Goal: Find specific page/section: Find specific page/section

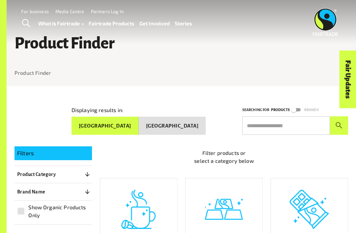
click at [304, 132] on input "text" at bounding box center [286, 125] width 88 height 18
click at [305, 124] on input "text" at bounding box center [286, 125] width 88 height 18
click at [339, 123] on button "submit" at bounding box center [339, 125] width 18 height 18
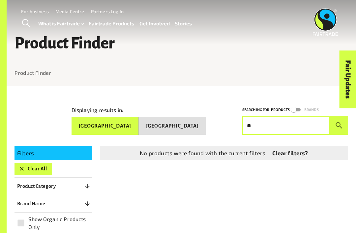
type input "*"
type input "****"
click at [339, 123] on button "submit" at bounding box center [339, 125] width 18 height 18
click at [342, 121] on icon "submit" at bounding box center [339, 125] width 9 height 9
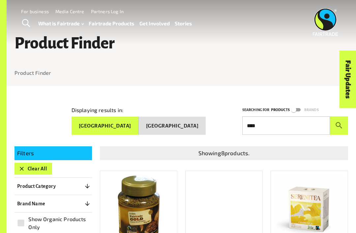
click at [35, 167] on button "Clear All" at bounding box center [34, 169] width 38 height 12
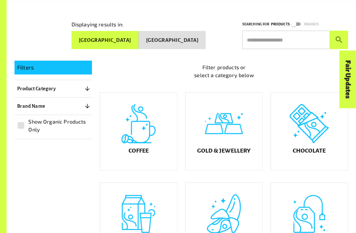
scroll to position [86, 0]
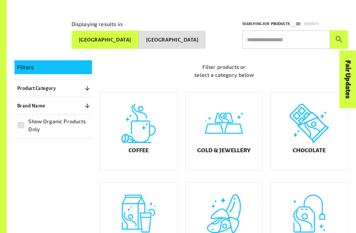
click at [221, 124] on div "Gold & Jewellery" at bounding box center [224, 130] width 77 height 77
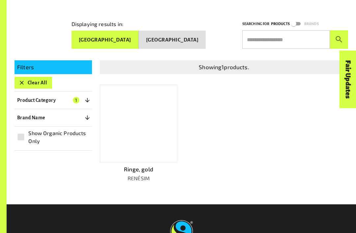
click at [155, 146] on div at bounding box center [138, 124] width 77 height 78
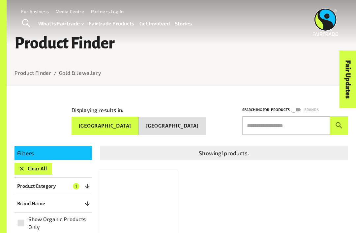
scroll to position [86, 0]
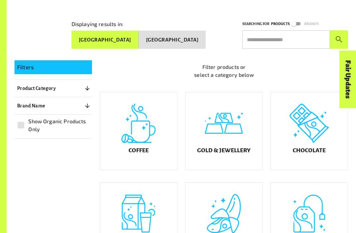
click at [301, 37] on input "text" at bounding box center [286, 39] width 88 height 18
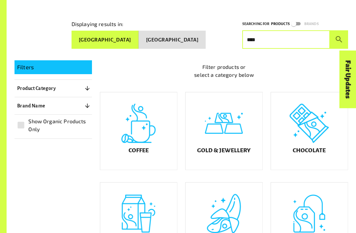
click at [341, 42] on button "submit" at bounding box center [339, 39] width 18 height 18
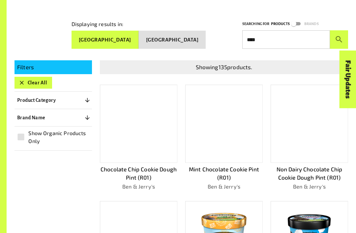
click at [312, 39] on input "****" at bounding box center [286, 39] width 88 height 18
type input "*"
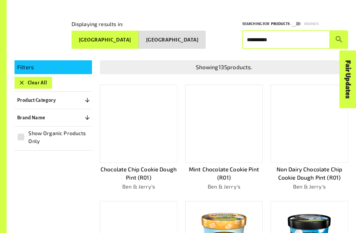
click at [339, 37] on button "submit" at bounding box center [339, 39] width 18 height 18
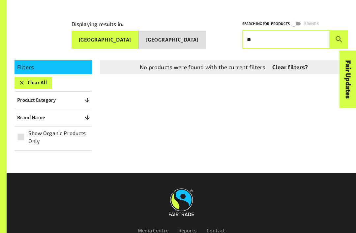
type input "*"
type input "*****"
click at [339, 37] on button "submit" at bounding box center [339, 39] width 18 height 18
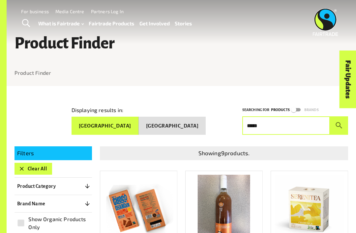
click at [206, 123] on button "[GEOGRAPHIC_DATA]" at bounding box center [172, 126] width 67 height 18
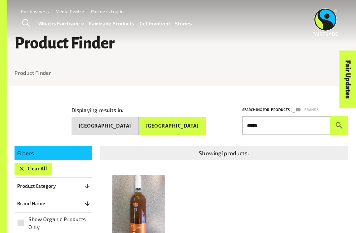
click at [139, 125] on button "[GEOGRAPHIC_DATA]" at bounding box center [105, 126] width 67 height 18
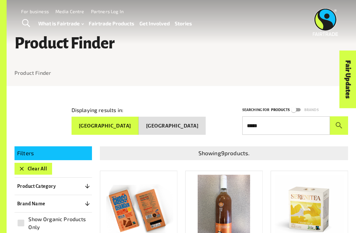
click at [313, 118] on input "*****" at bounding box center [286, 125] width 88 height 18
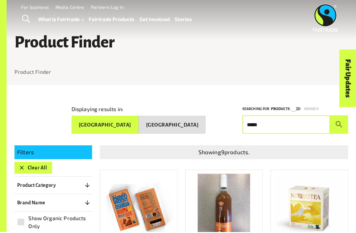
click at [24, 166] on icon "button" at bounding box center [21, 169] width 7 height 7
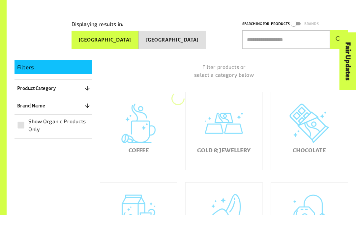
scroll to position [86, 0]
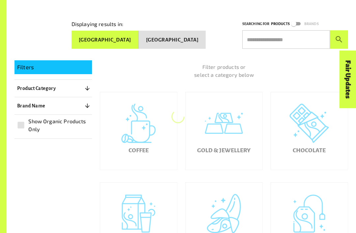
click at [227, 121] on div "Gold & Jewellery" at bounding box center [224, 130] width 77 height 77
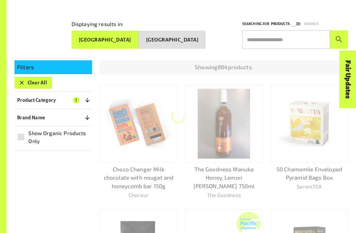
click at [237, 119] on img at bounding box center [224, 124] width 52 height 70
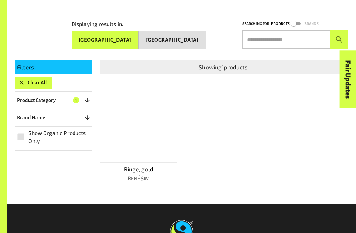
click at [161, 143] on div at bounding box center [138, 124] width 77 height 78
click at [197, 34] on button "[GEOGRAPHIC_DATA]" at bounding box center [172, 40] width 67 height 18
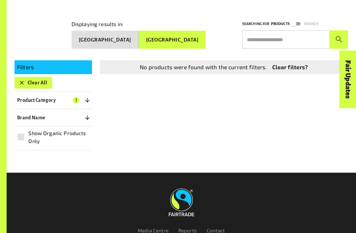
click at [139, 34] on button "[GEOGRAPHIC_DATA]" at bounding box center [105, 40] width 67 height 18
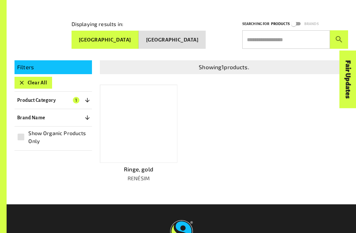
click at [128, 119] on div at bounding box center [138, 124] width 77 height 78
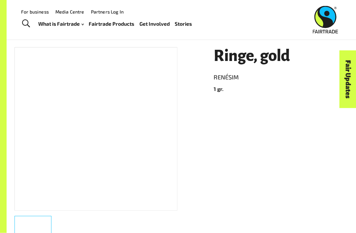
scroll to position [57, 0]
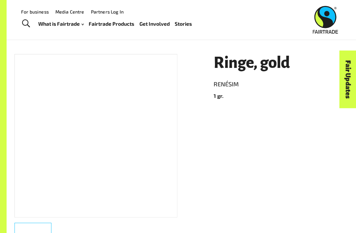
click at [320, 119] on div "Ringe, gold [PERSON_NAME] 1 gr." at bounding box center [277, 156] width 142 height 220
click at [296, 66] on h1 "Ringe, gold" at bounding box center [281, 62] width 135 height 17
click at [301, 72] on header "Ringe, gold [PERSON_NAME] 1 gr." at bounding box center [281, 77] width 135 height 46
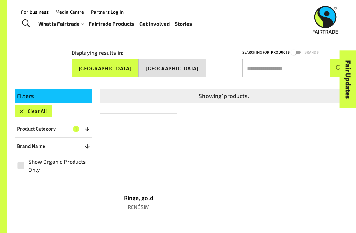
scroll to position [107, 0]
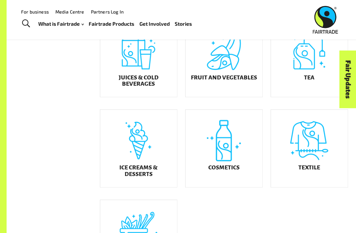
click at [214, 154] on div "Cosmetics" at bounding box center [224, 148] width 77 height 77
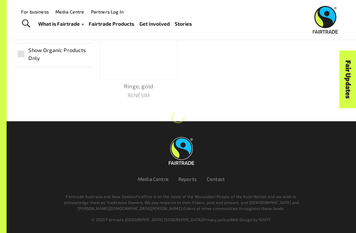
scroll to position [166, 0]
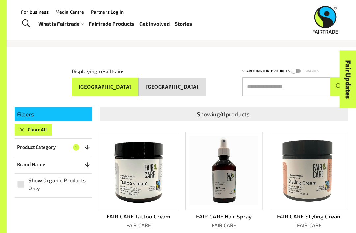
click at [285, 82] on input "text" at bounding box center [286, 86] width 88 height 18
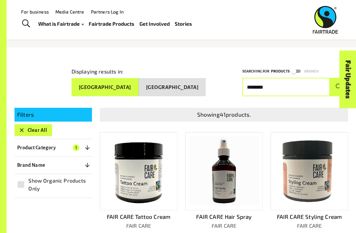
click at [339, 84] on button "submit" at bounding box center [339, 87] width 18 height 18
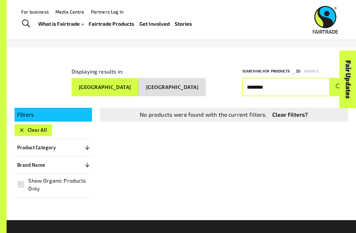
click at [339, 84] on button "submit" at bounding box center [339, 87] width 18 height 18
click at [190, 85] on button "[GEOGRAPHIC_DATA]" at bounding box center [172, 87] width 67 height 18
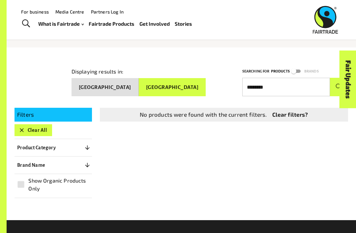
scroll to position [39, 0]
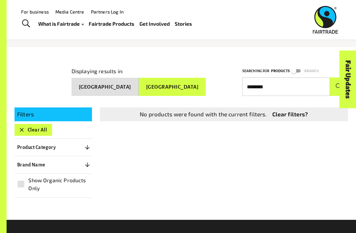
click at [139, 83] on button "[GEOGRAPHIC_DATA]" at bounding box center [105, 87] width 67 height 18
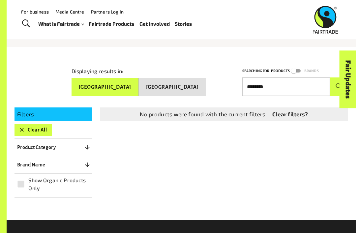
click at [302, 91] on input "********" at bounding box center [286, 86] width 88 height 18
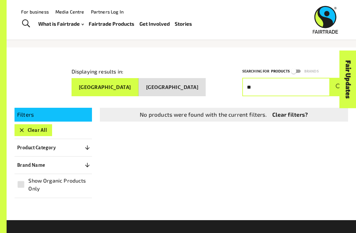
type input "*"
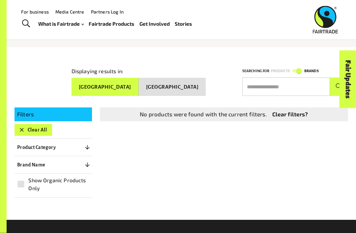
click at [280, 88] on input "text" at bounding box center [286, 87] width 88 height 18
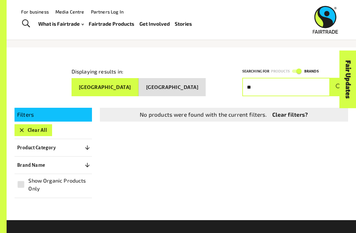
type input "*"
type input "*********"
click at [339, 84] on button "submit" at bounding box center [339, 87] width 18 height 18
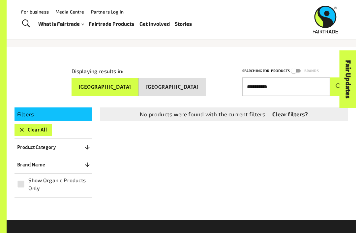
click at [337, 87] on icon "submit" at bounding box center [339, 86] width 9 height 9
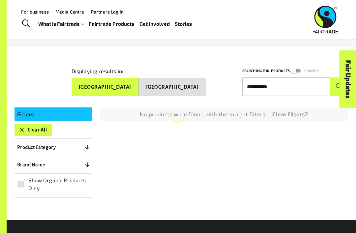
scroll to position [39, 0]
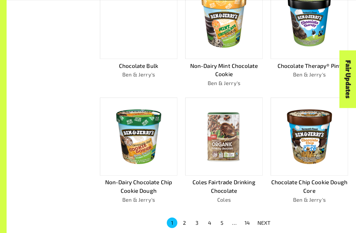
click at [262, 222] on p "NEXT" at bounding box center [264, 223] width 13 height 8
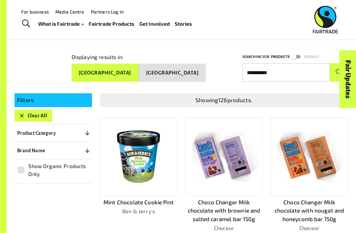
scroll to position [47, 0]
